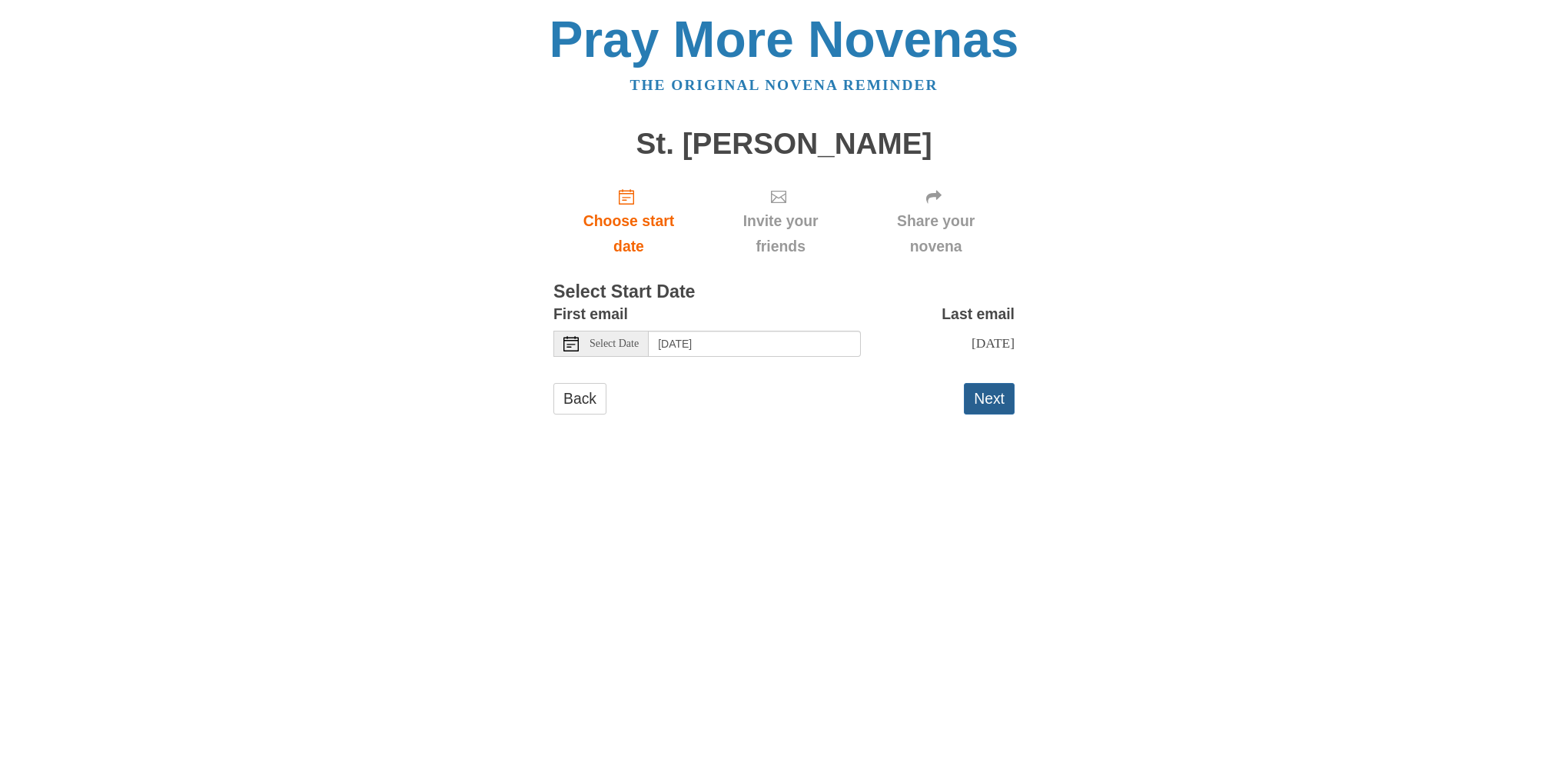
click at [995, 406] on button "Next" at bounding box center [990, 398] width 51 height 32
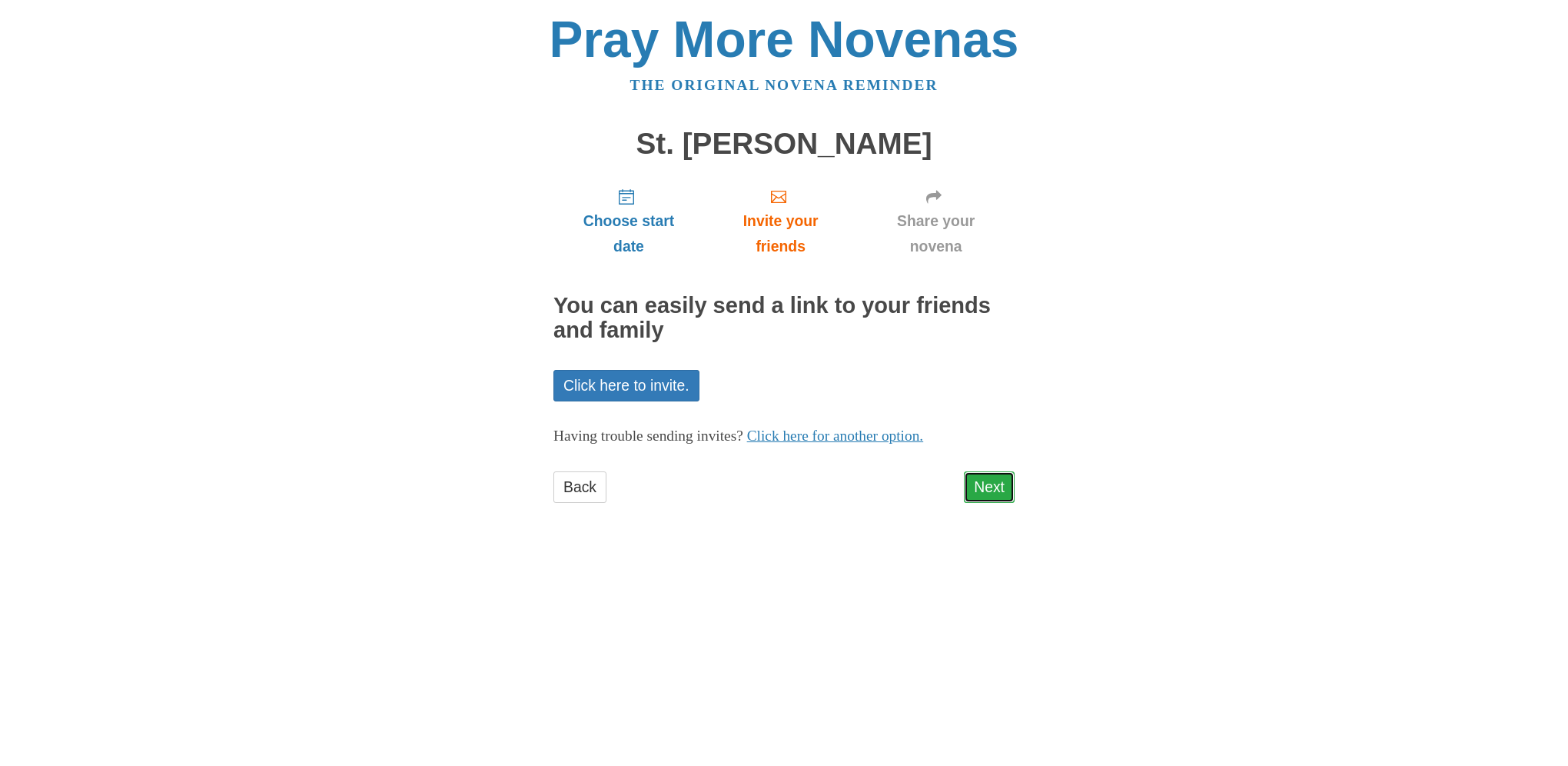
click at [992, 484] on link "Next" at bounding box center [990, 487] width 51 height 32
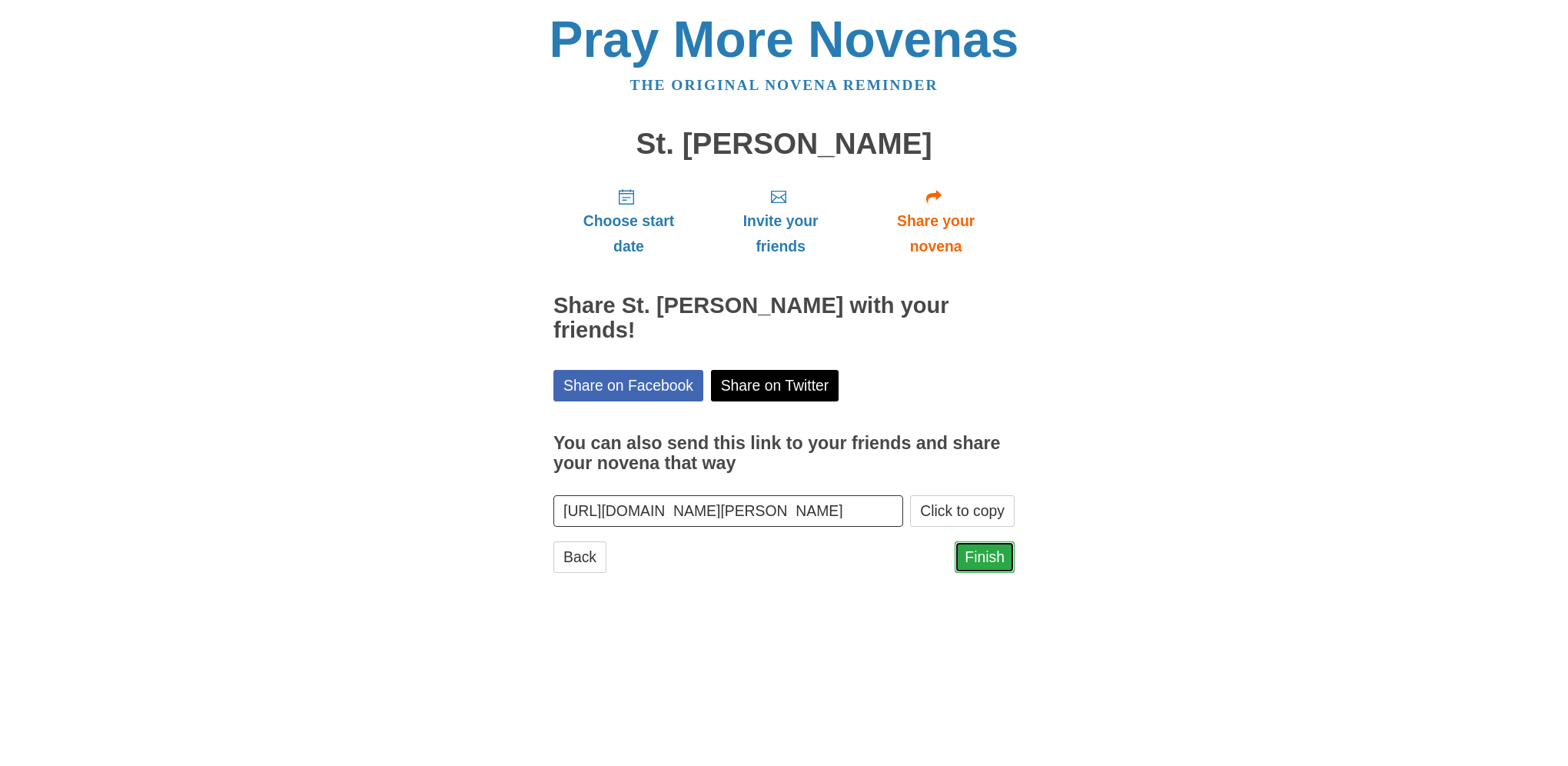
click at [999, 541] on link "Finish" at bounding box center [985, 557] width 60 height 32
